Goal: Task Accomplishment & Management: Complete application form

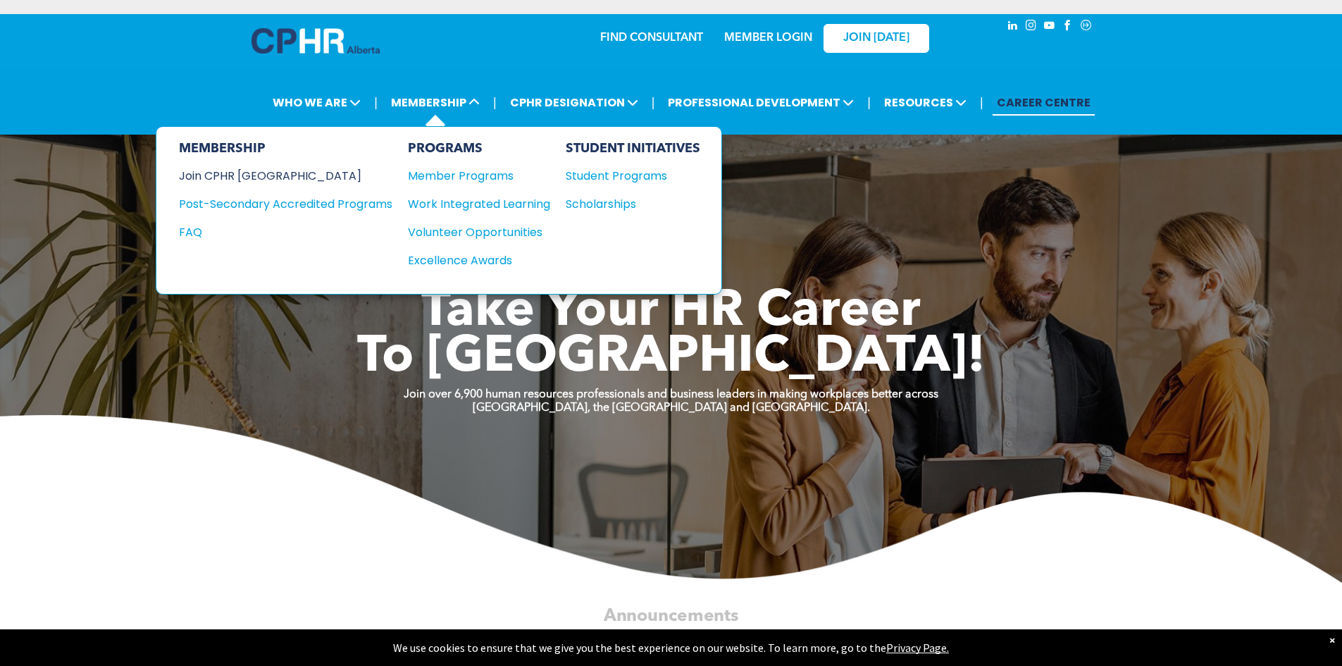
click at [249, 173] on div "Join CPHR [GEOGRAPHIC_DATA]" at bounding box center [275, 176] width 192 height 18
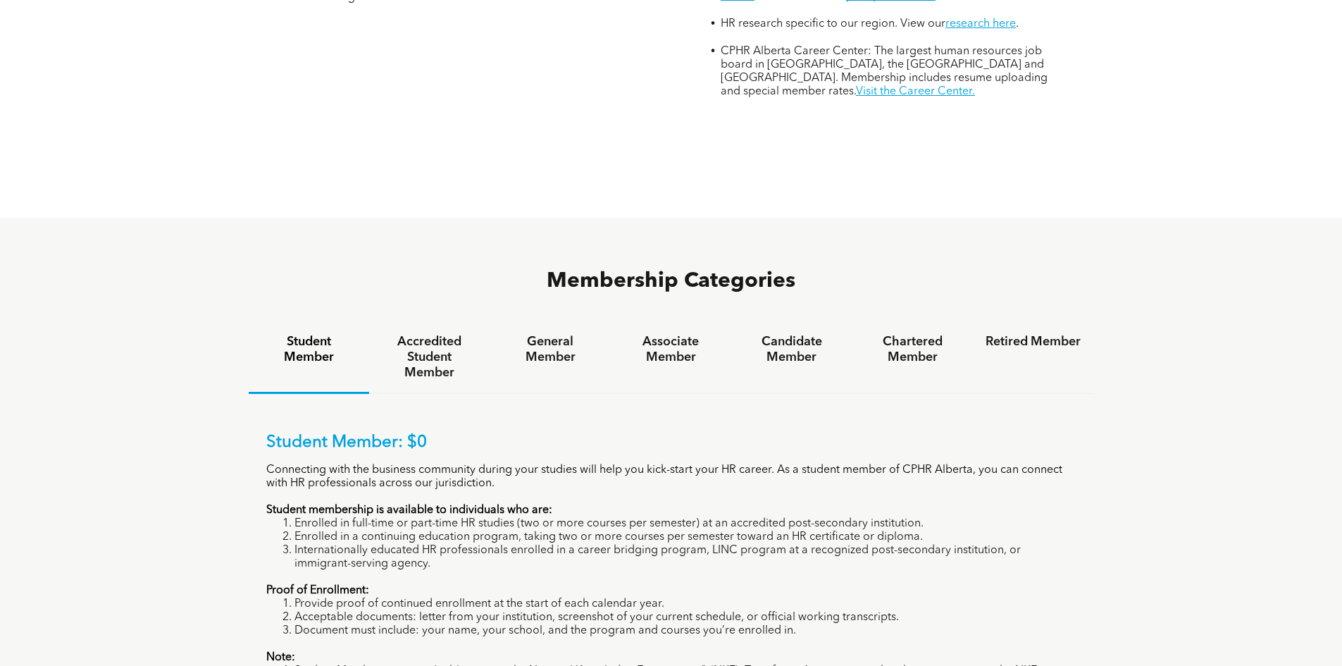
scroll to position [845, 0]
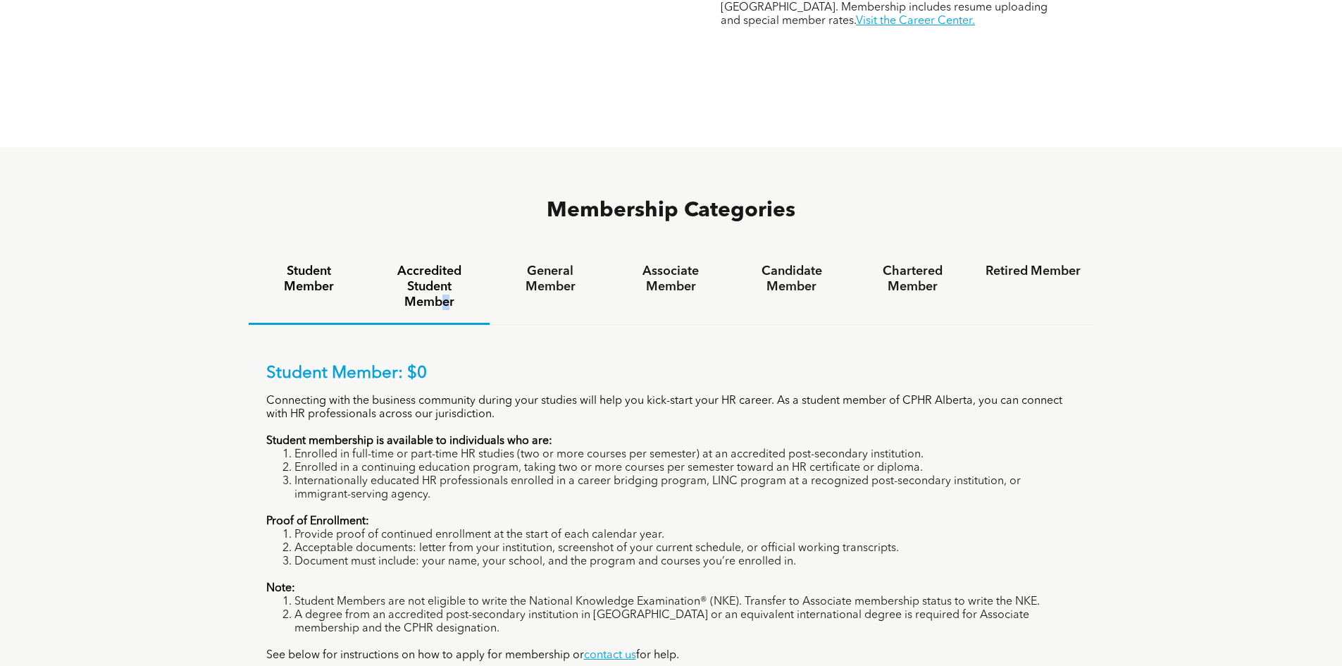
drag, startPoint x: 445, startPoint y: 246, endPoint x: 447, endPoint y: 256, distance: 10.0
click at [447, 256] on div "Accredited Student Member" at bounding box center [429, 288] width 120 height 74
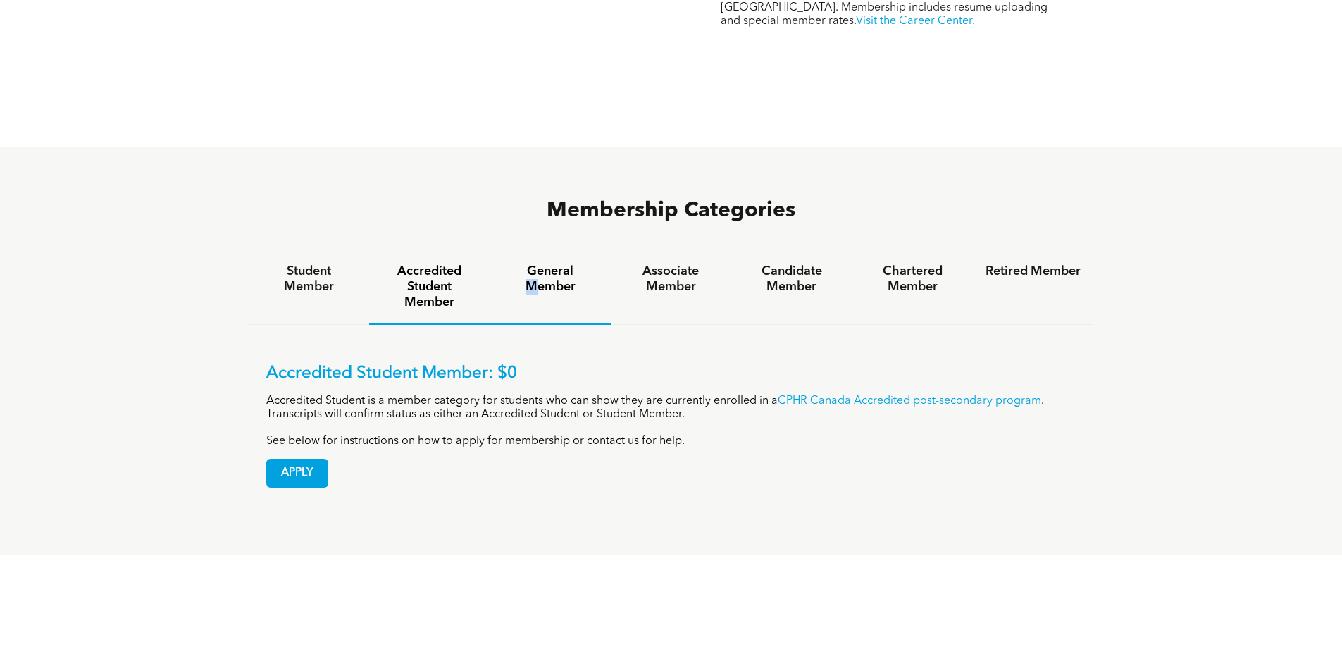
click at [539, 263] on h4 "General Member" at bounding box center [549, 278] width 95 height 31
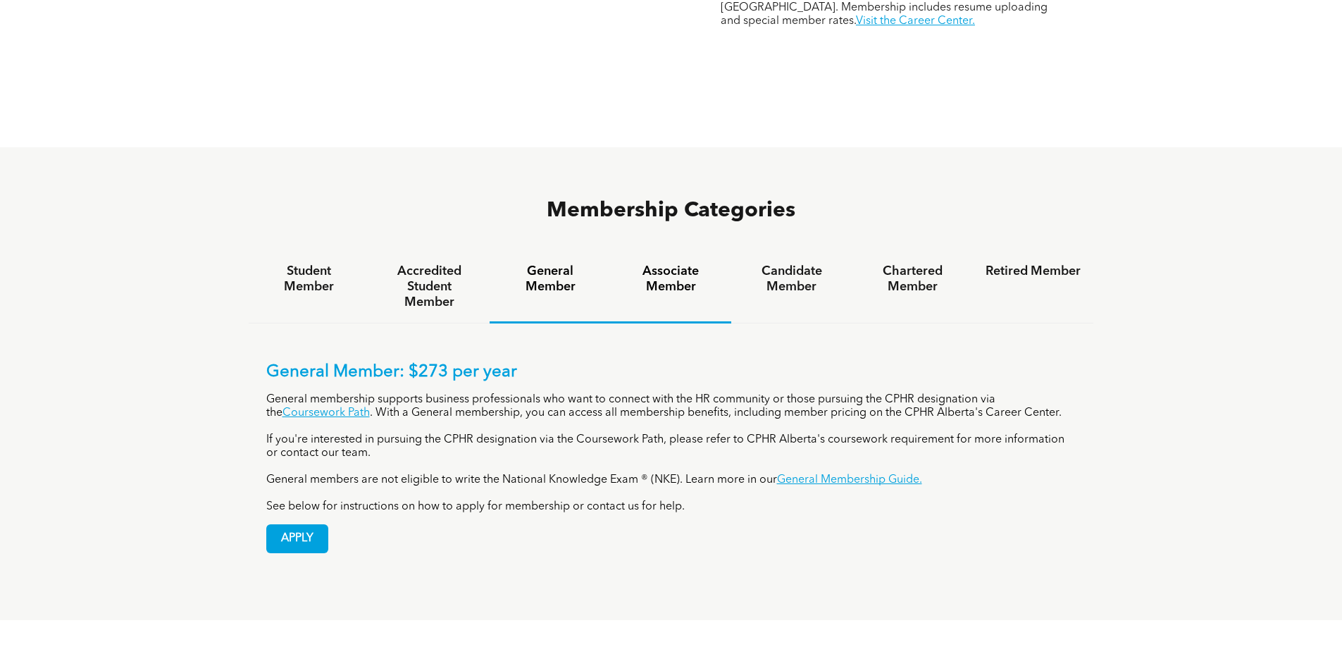
click at [668, 263] on h4 "Associate Member" at bounding box center [670, 278] width 95 height 31
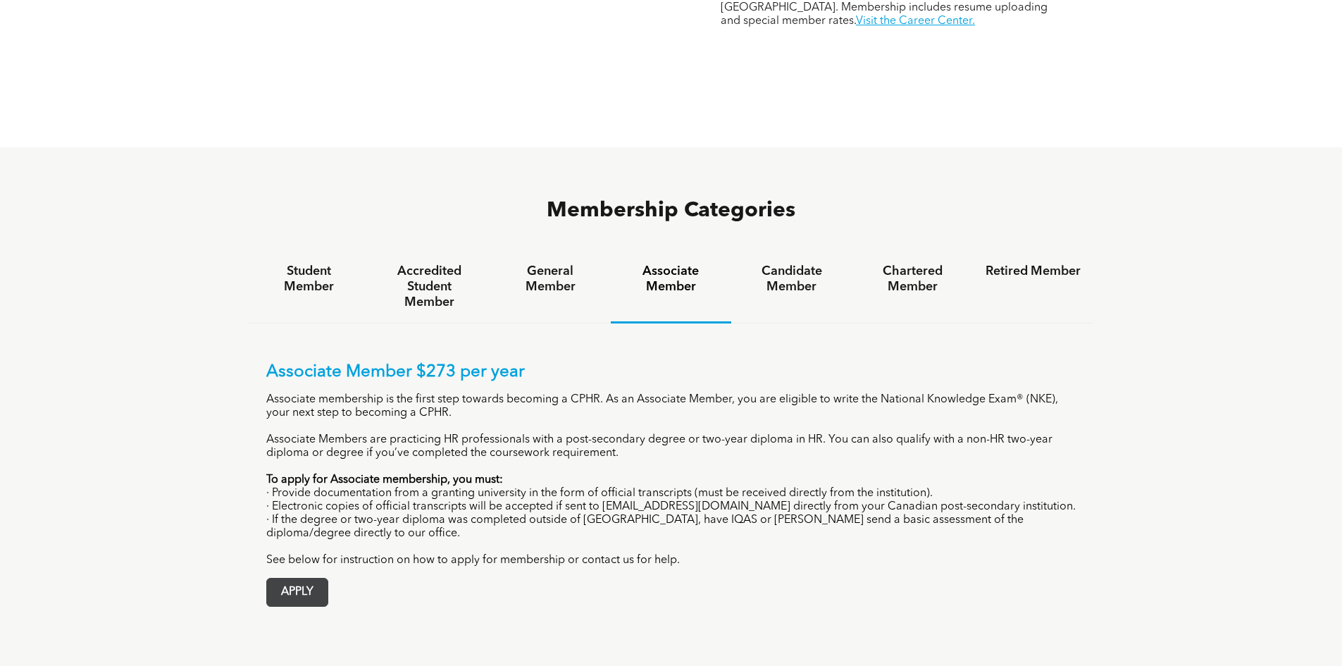
click at [313, 578] on span "APPLY" at bounding box center [297, 591] width 61 height 27
click at [302, 578] on span "APPLY" at bounding box center [297, 591] width 61 height 27
